Goal: Navigation & Orientation: Find specific page/section

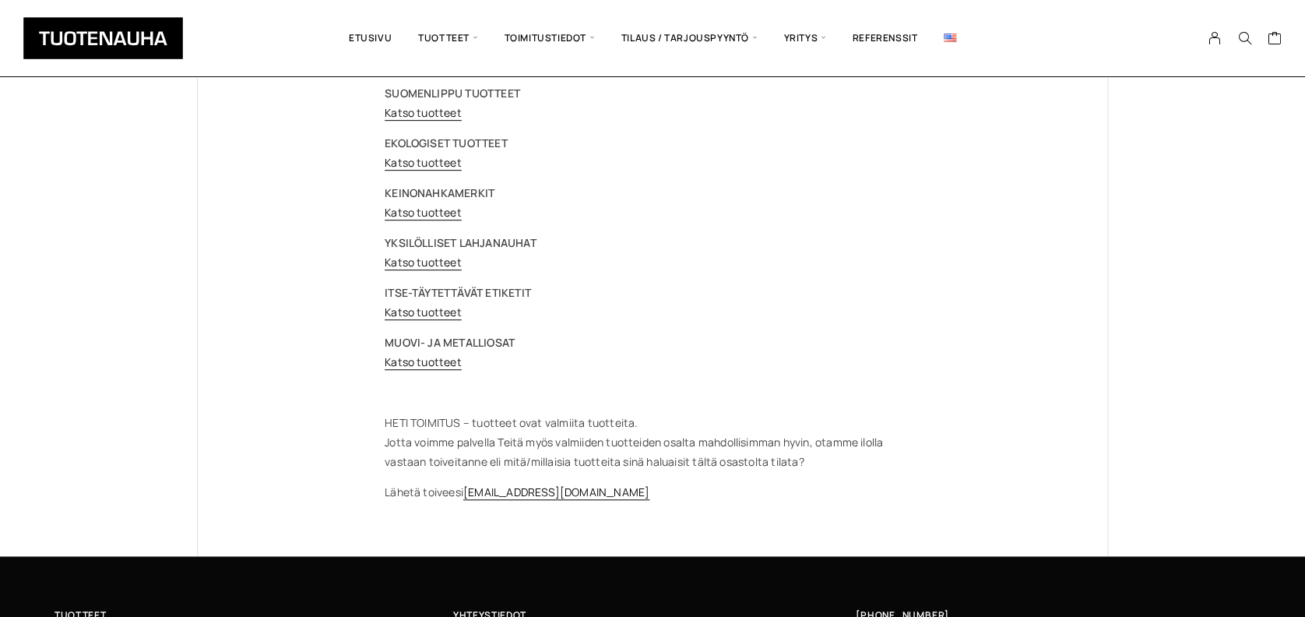
scroll to position [249, 0]
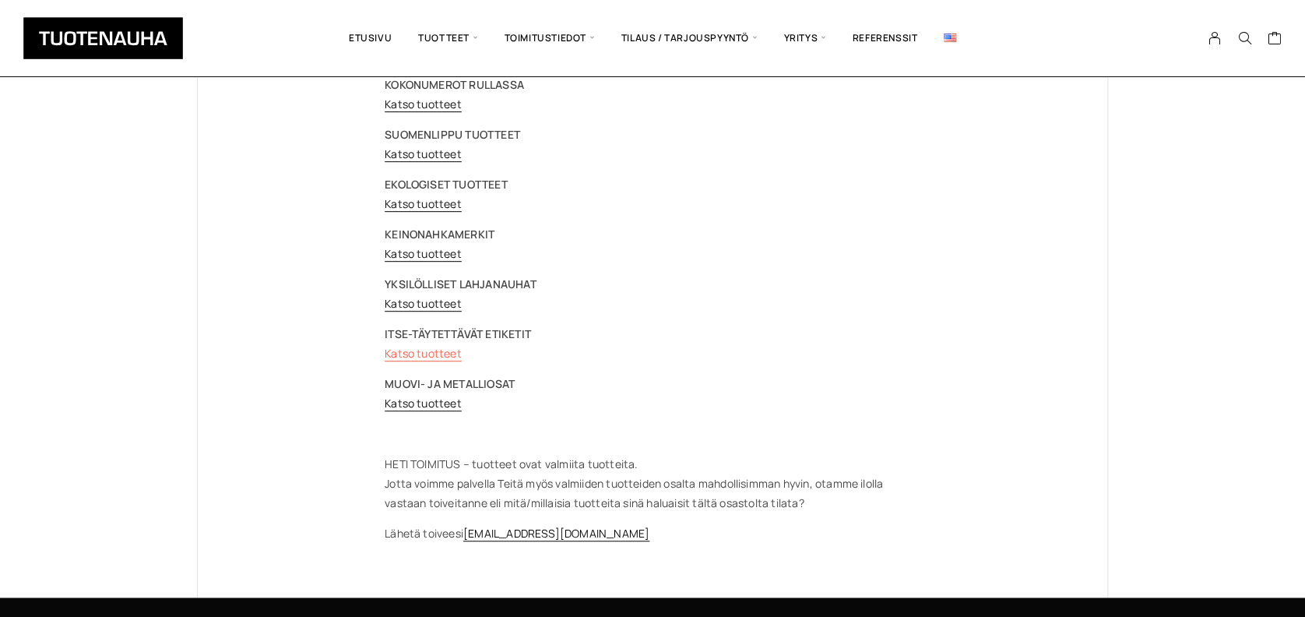
click at [399, 349] on link "Katso tuotteet" at bounding box center [423, 353] width 77 height 15
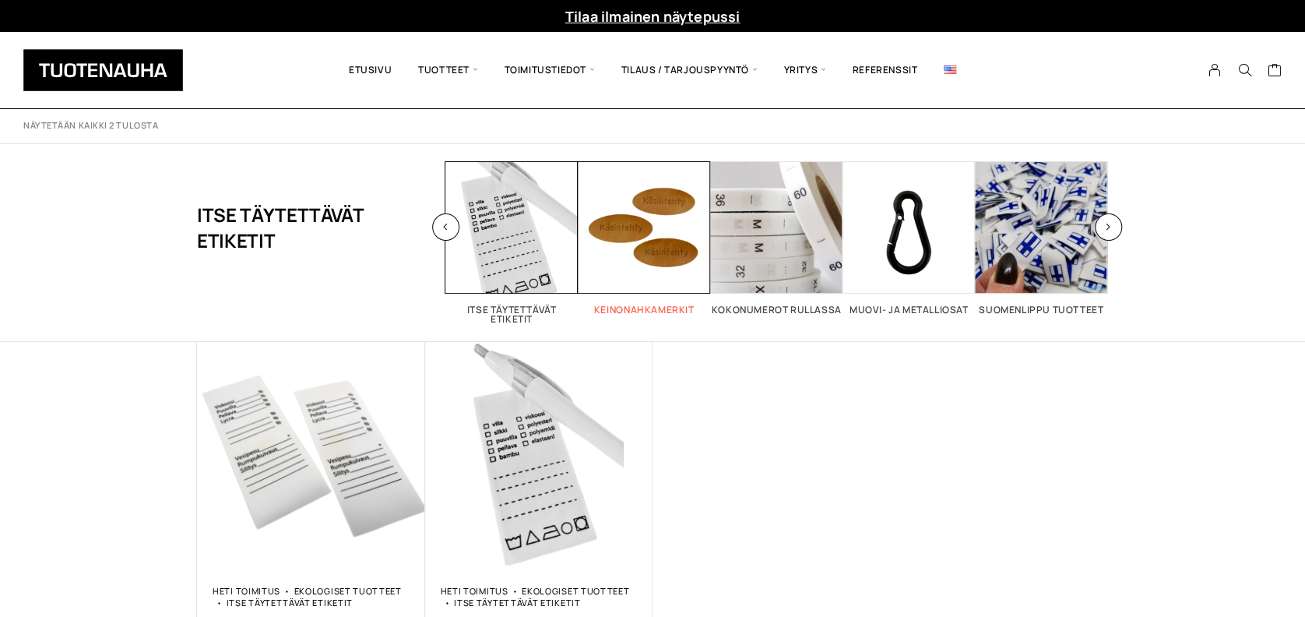
click at [685, 274] on span "Visit product category Keinonahkamerkit" at bounding box center [644, 227] width 132 height 132
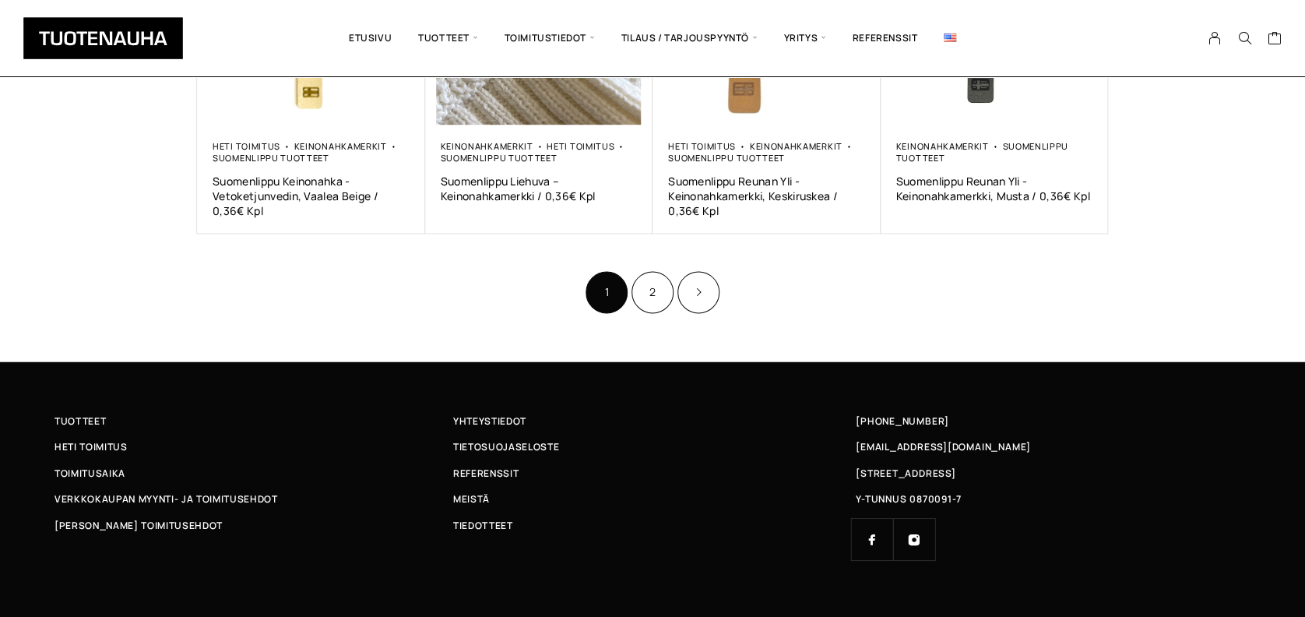
scroll to position [1120, 0]
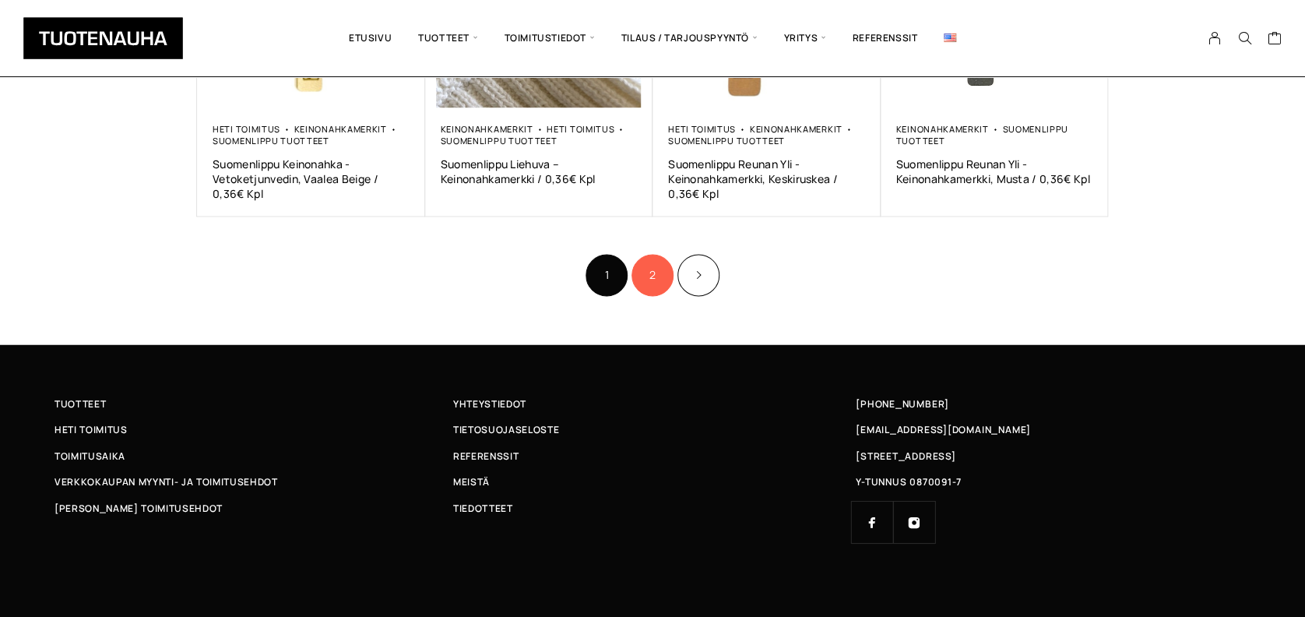
click at [652, 276] on link "2" at bounding box center [652, 275] width 42 height 42
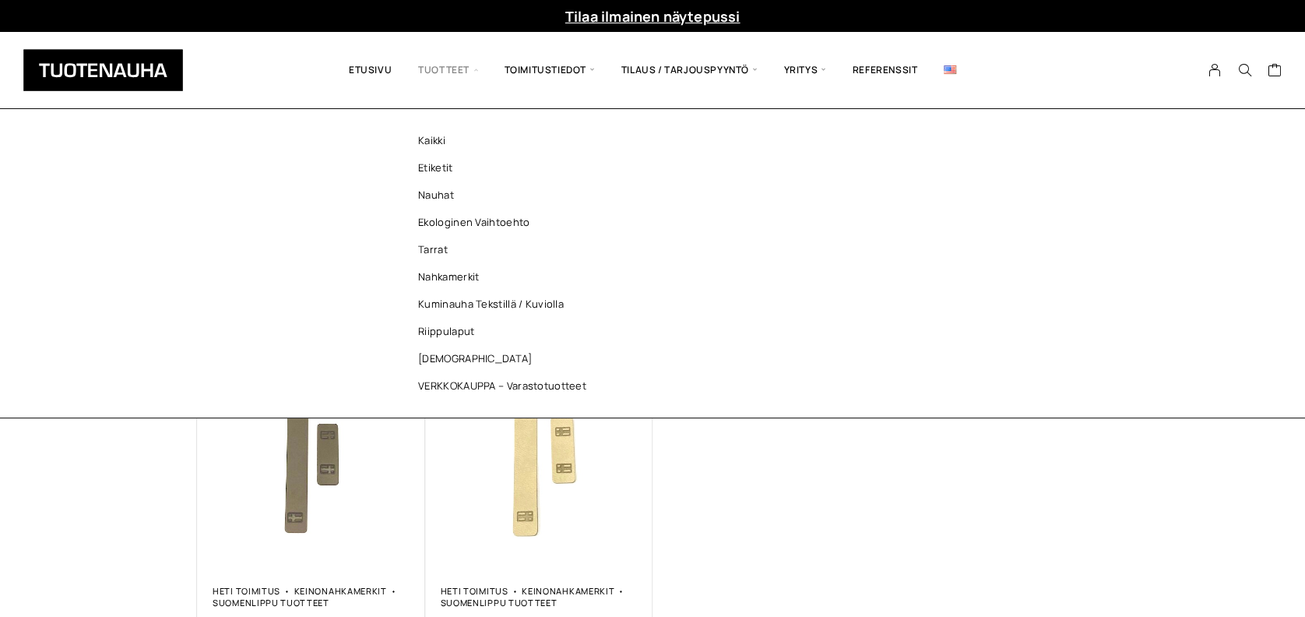
click at [438, 72] on span "Tuotteet" at bounding box center [448, 70] width 86 height 53
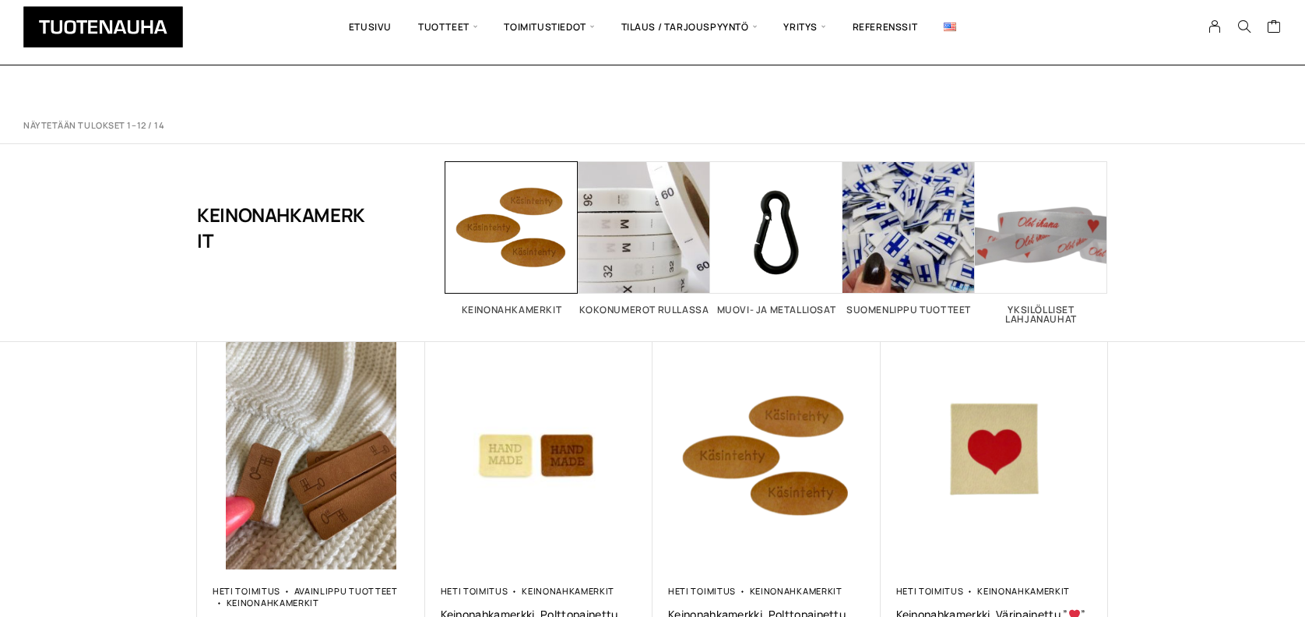
scroll to position [1120, 0]
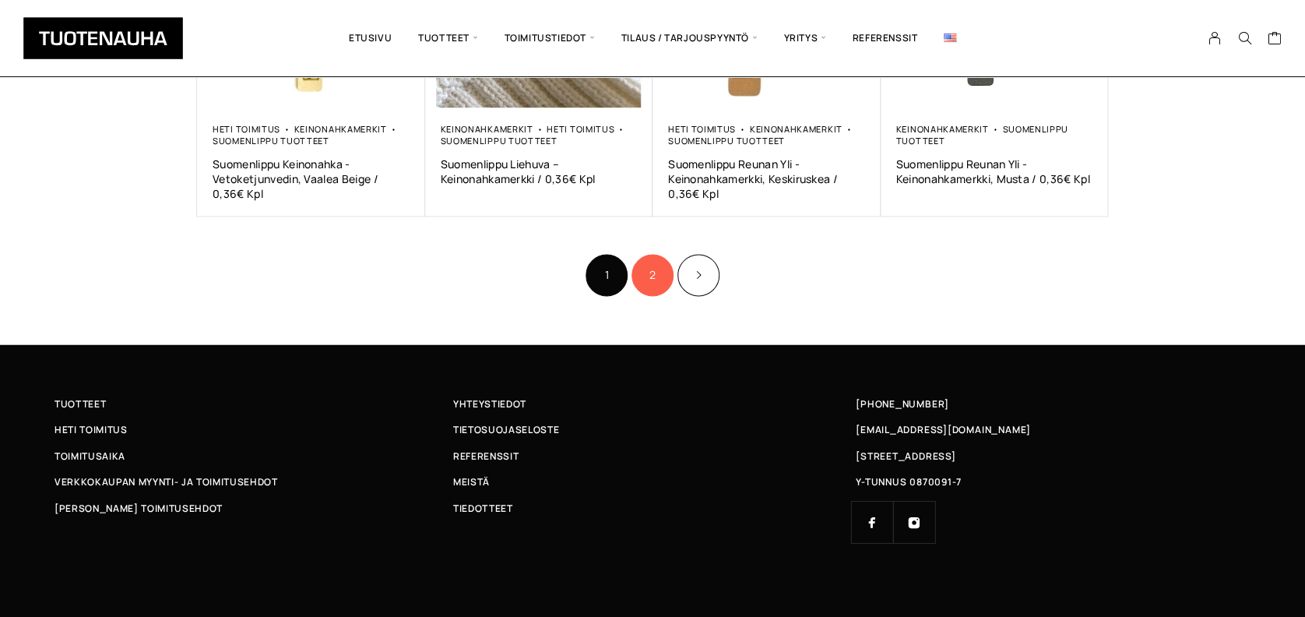
click at [649, 278] on link "2" at bounding box center [652, 275] width 42 height 42
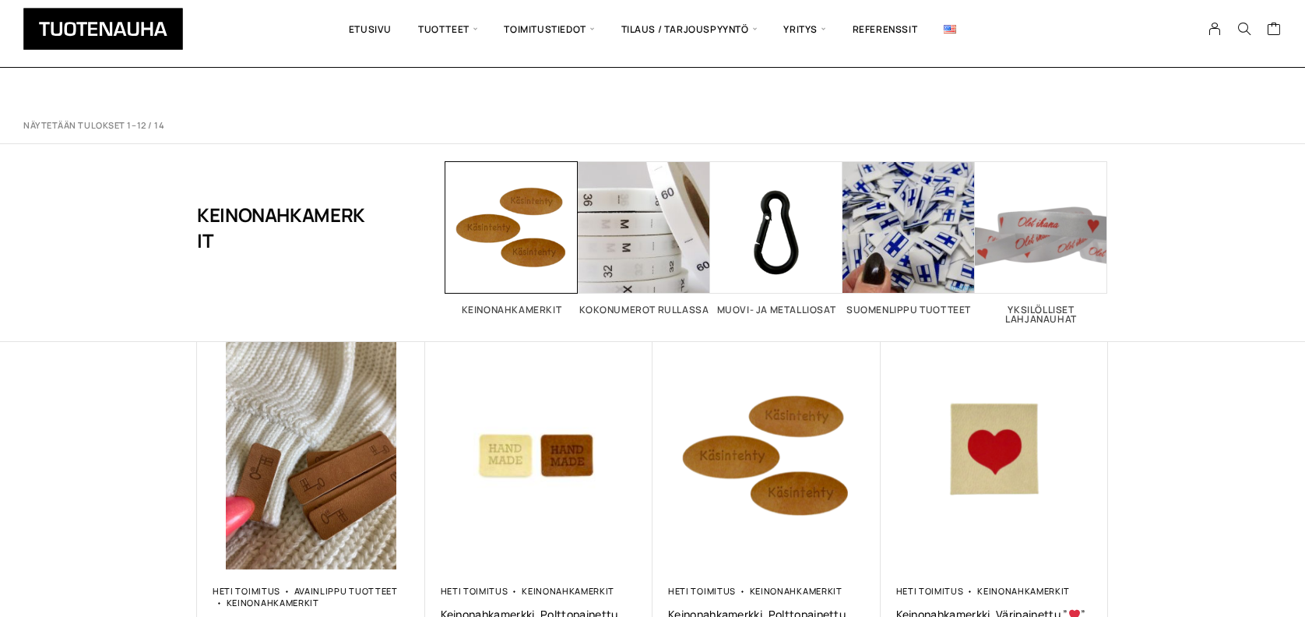
scroll to position [1120, 0]
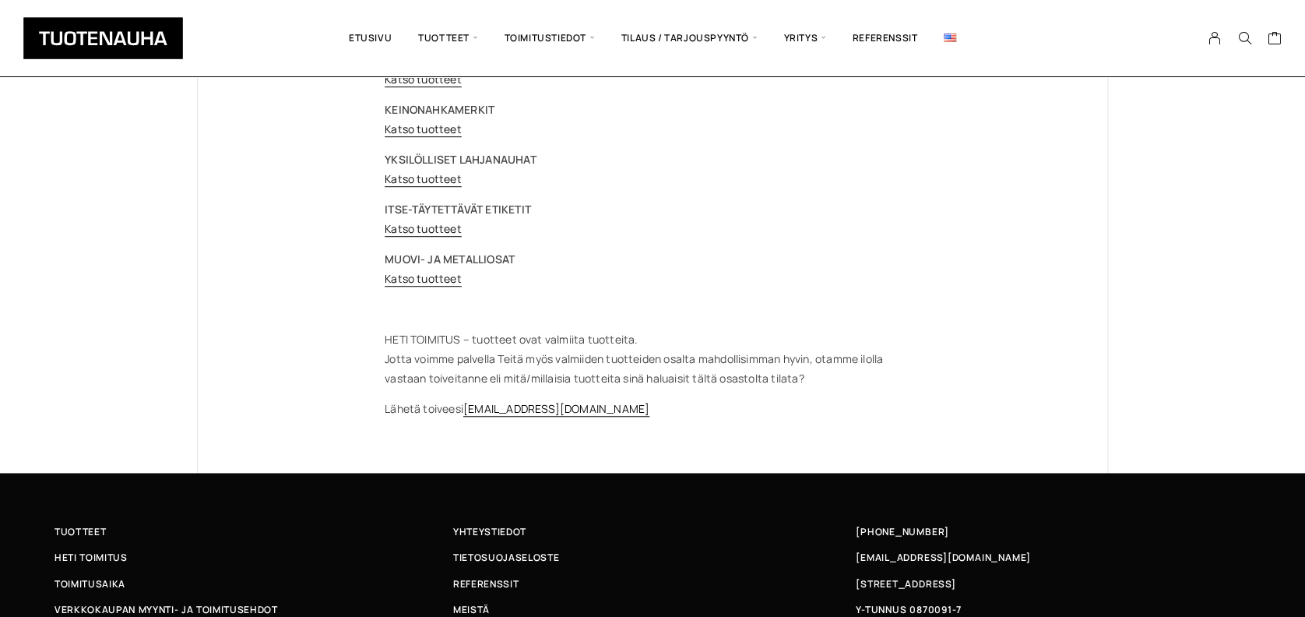
scroll to position [498, 0]
